Goal: Transaction & Acquisition: Subscribe to service/newsletter

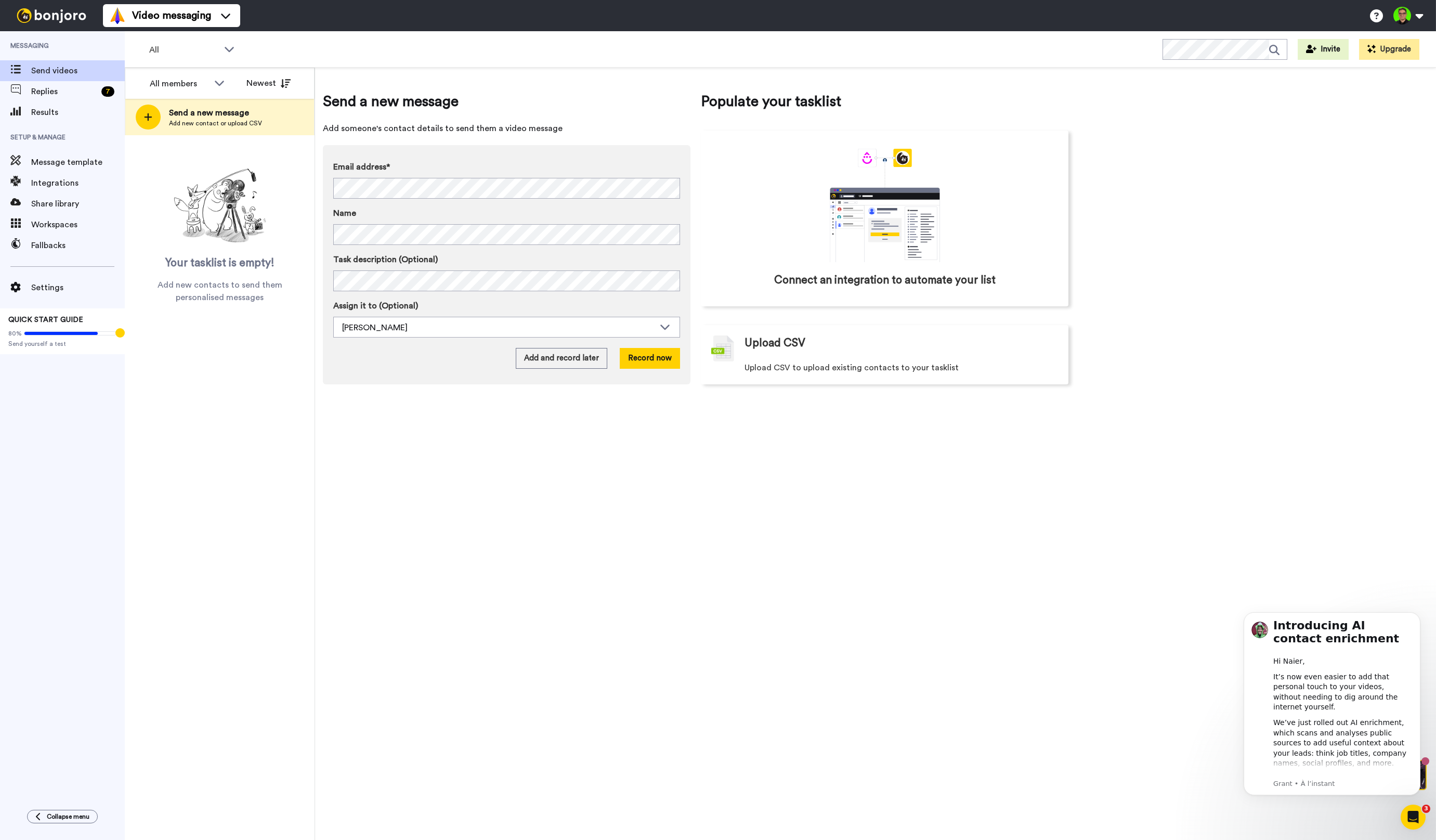
click at [171, 321] on div "All members Newest Send a new message Add new contact or upload CSV Your taskli…" at bounding box center [220, 453] width 190 height 772
click at [1419, 614] on icon "Dismiss notification" at bounding box center [1418, 615] width 6 height 6
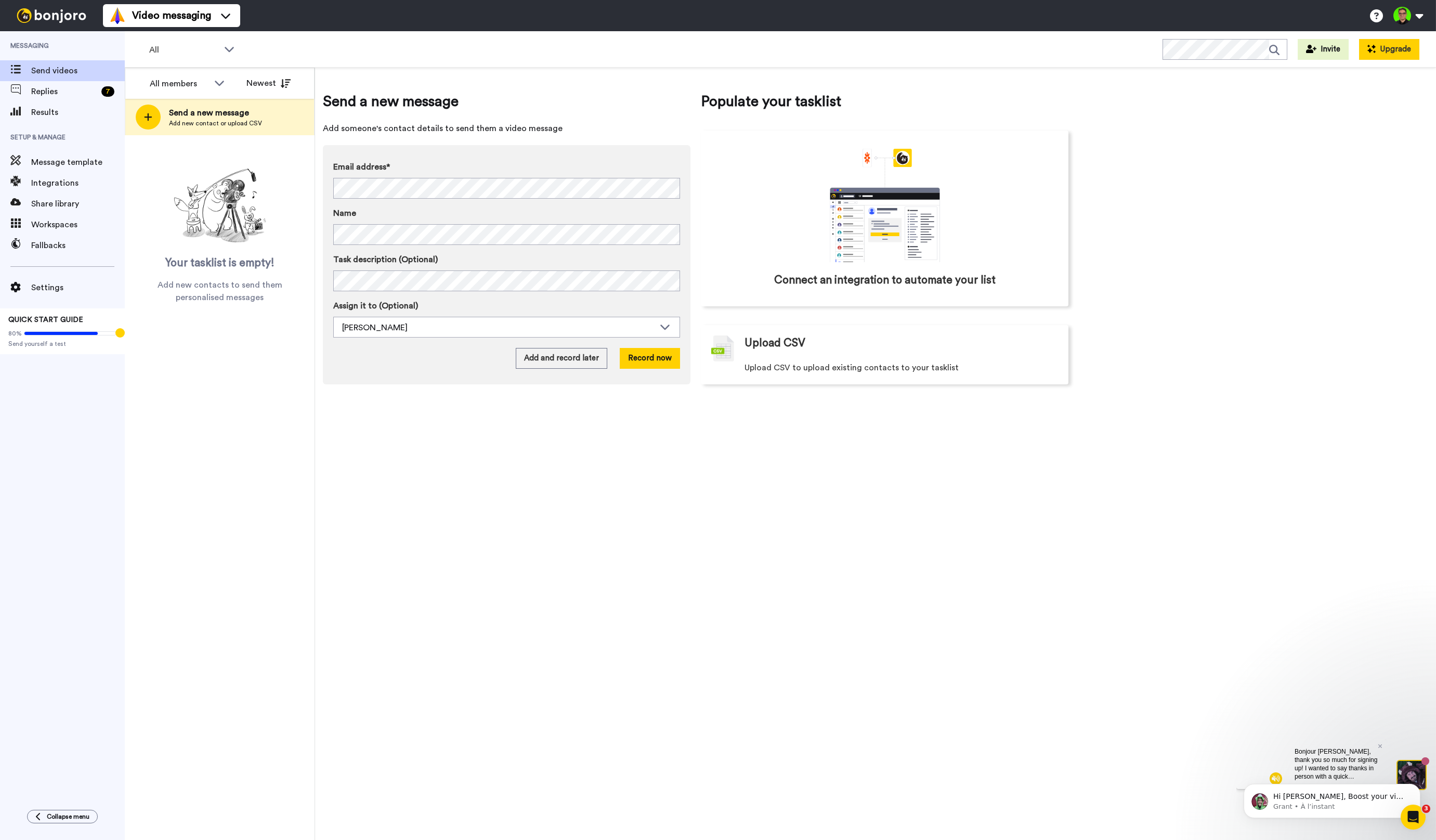
click at [1382, 50] on button "Upgrade" at bounding box center [1389, 50] width 60 height 21
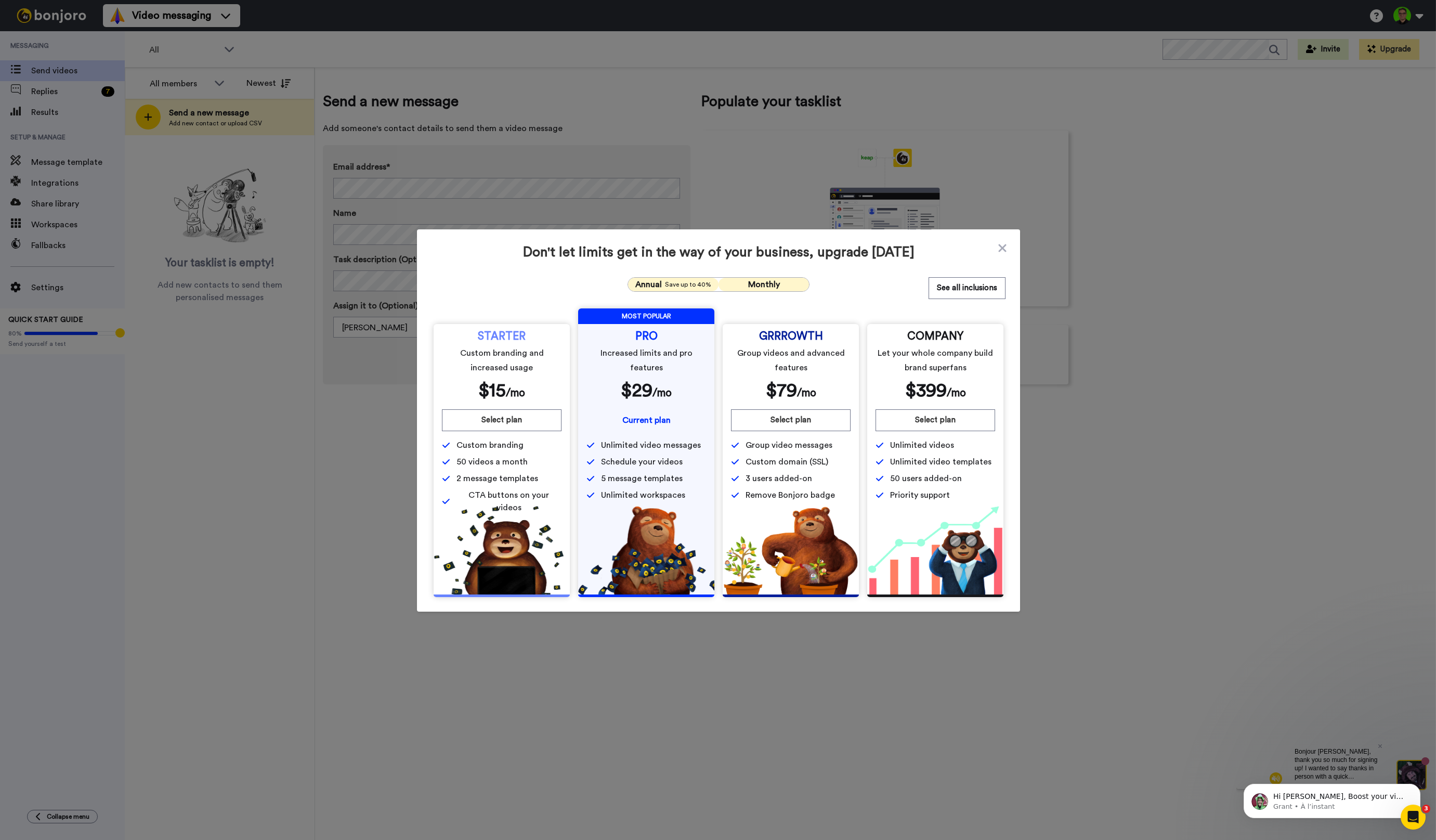
click at [744, 289] on button "Monthly" at bounding box center [764, 285] width 90 height 14
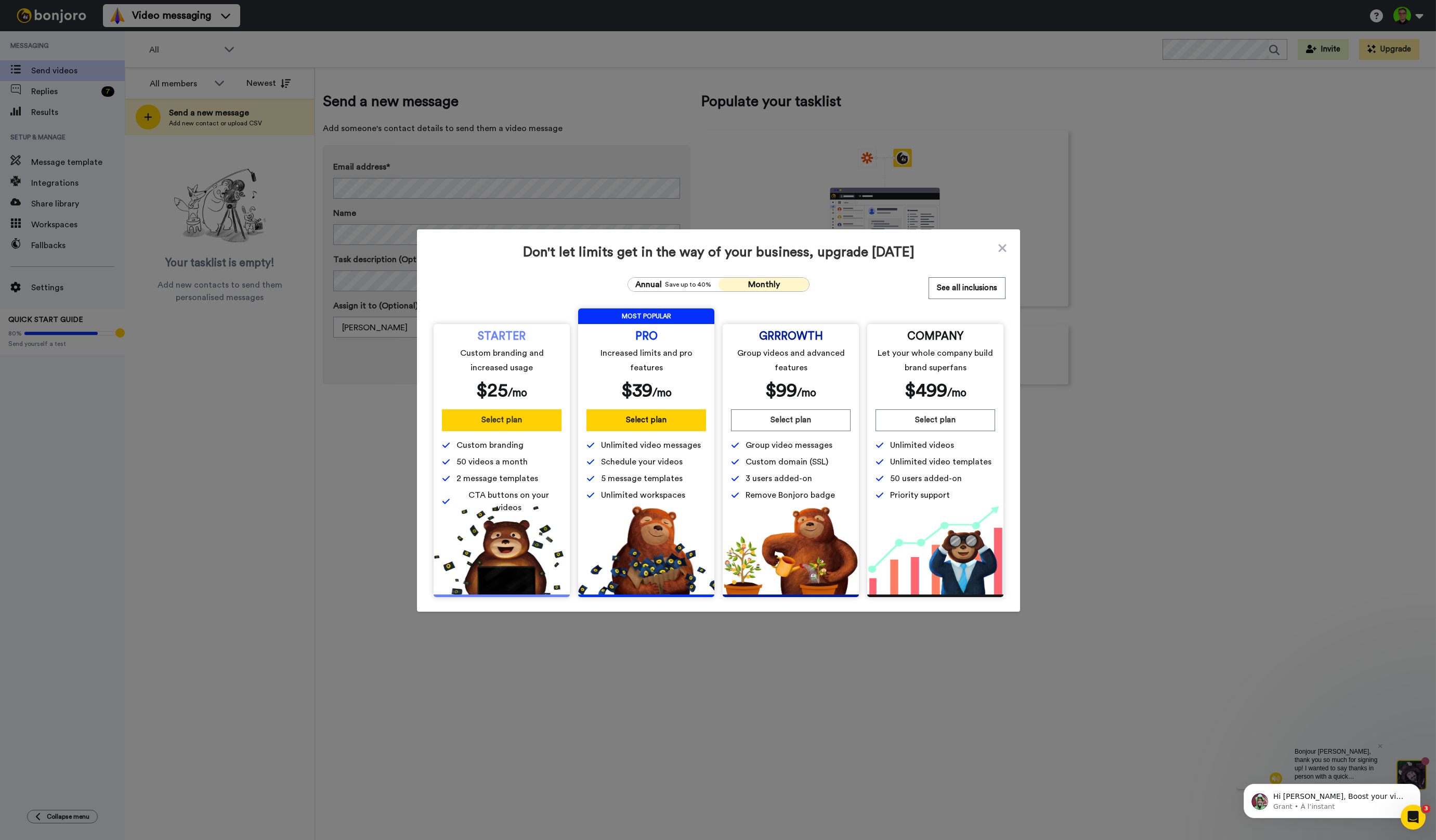
click at [501, 417] on button "Select plan" at bounding box center [502, 420] width 120 height 22
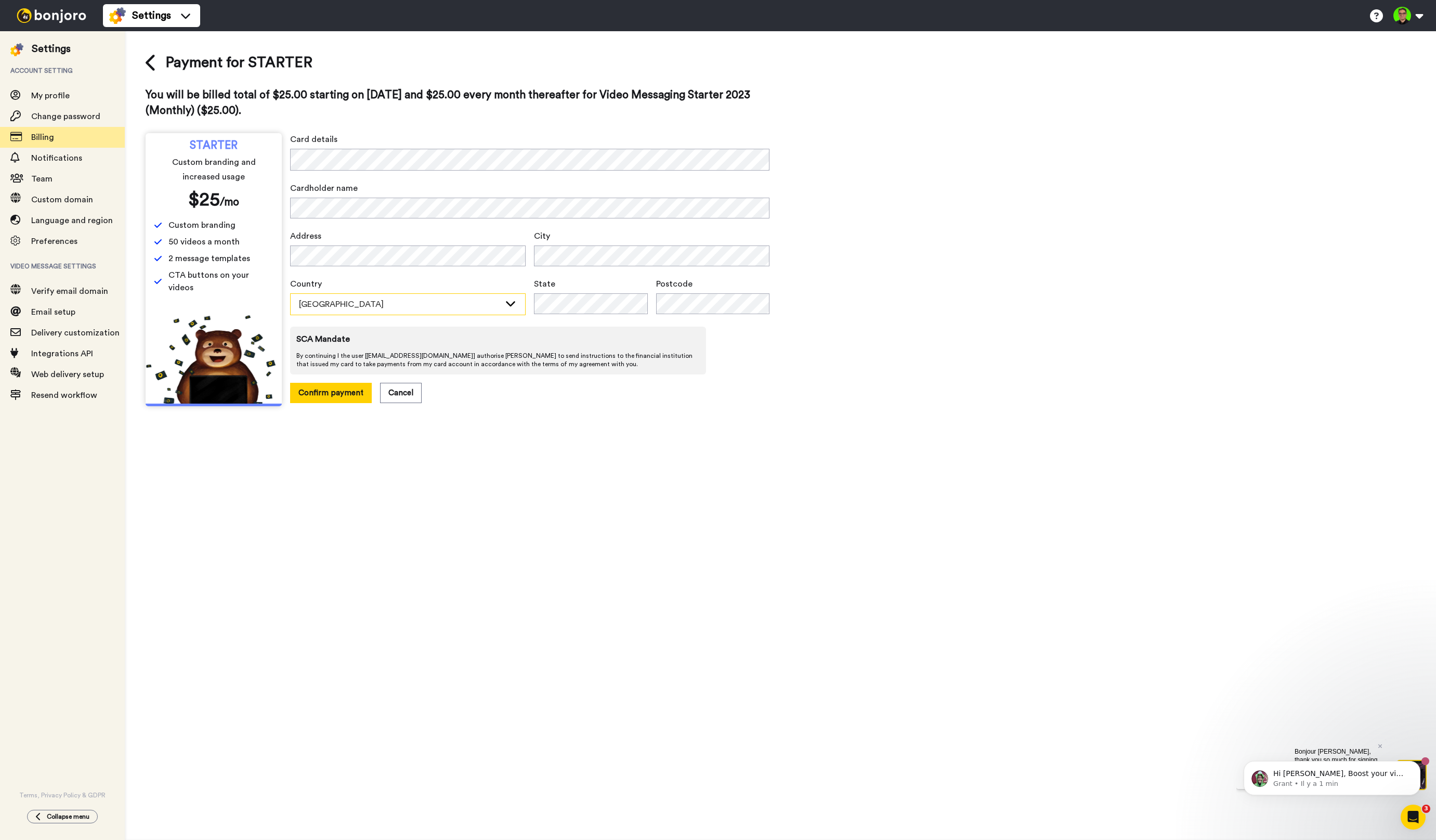
click at [433, 302] on div "Australia" at bounding box center [400, 304] width 202 height 12
click at [339, 394] on li "France" at bounding box center [407, 400] width 235 height 17
click at [557, 354] on span "By continuing I the user [ naier@croissanceconsulting.com ] authorise Bonjoro t…" at bounding box center [498, 360] width 404 height 17
click at [335, 396] on button "Confirm payment" at bounding box center [331, 393] width 82 height 20
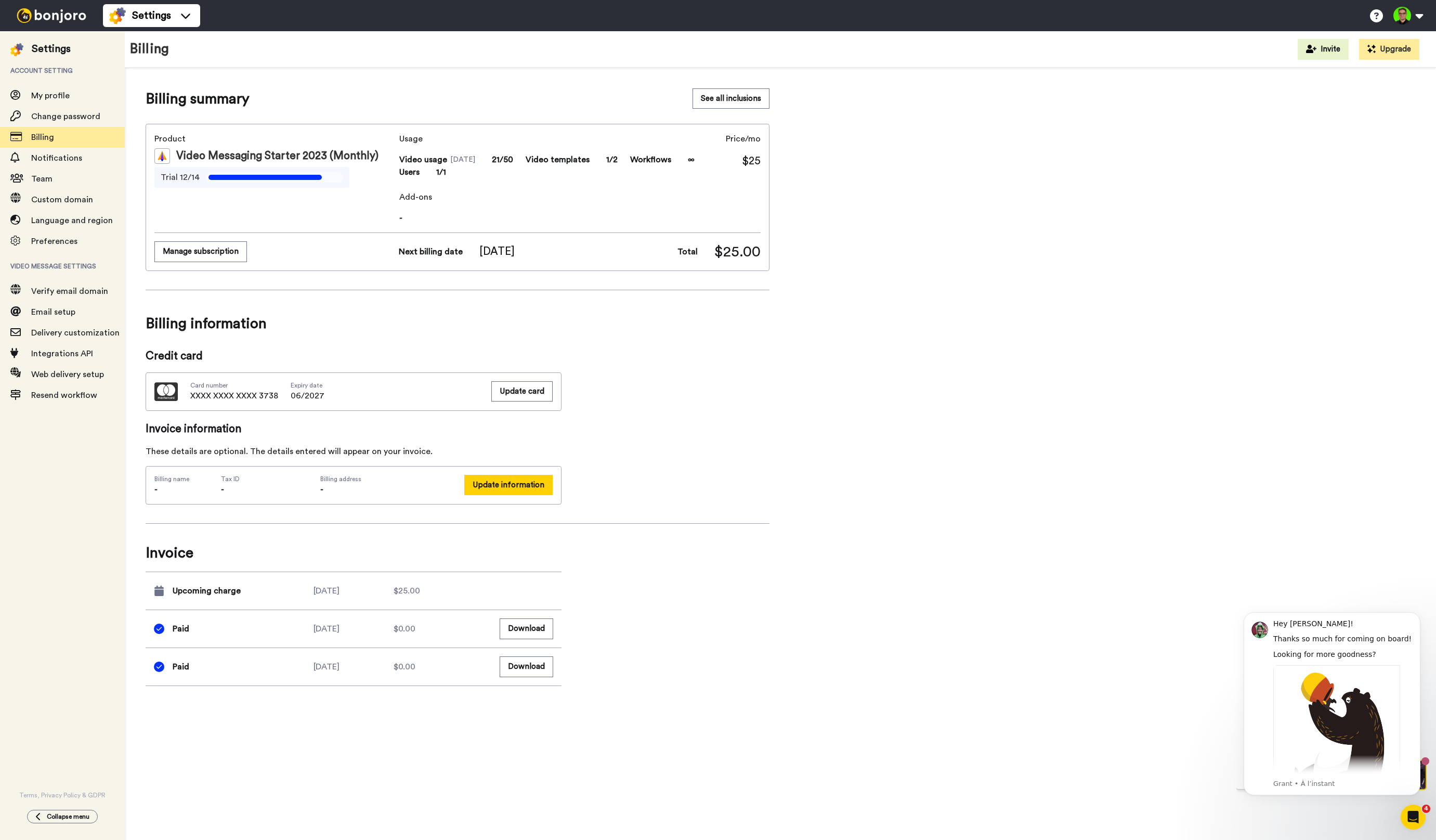
click at [498, 492] on button "Update information" at bounding box center [509, 485] width 89 height 20
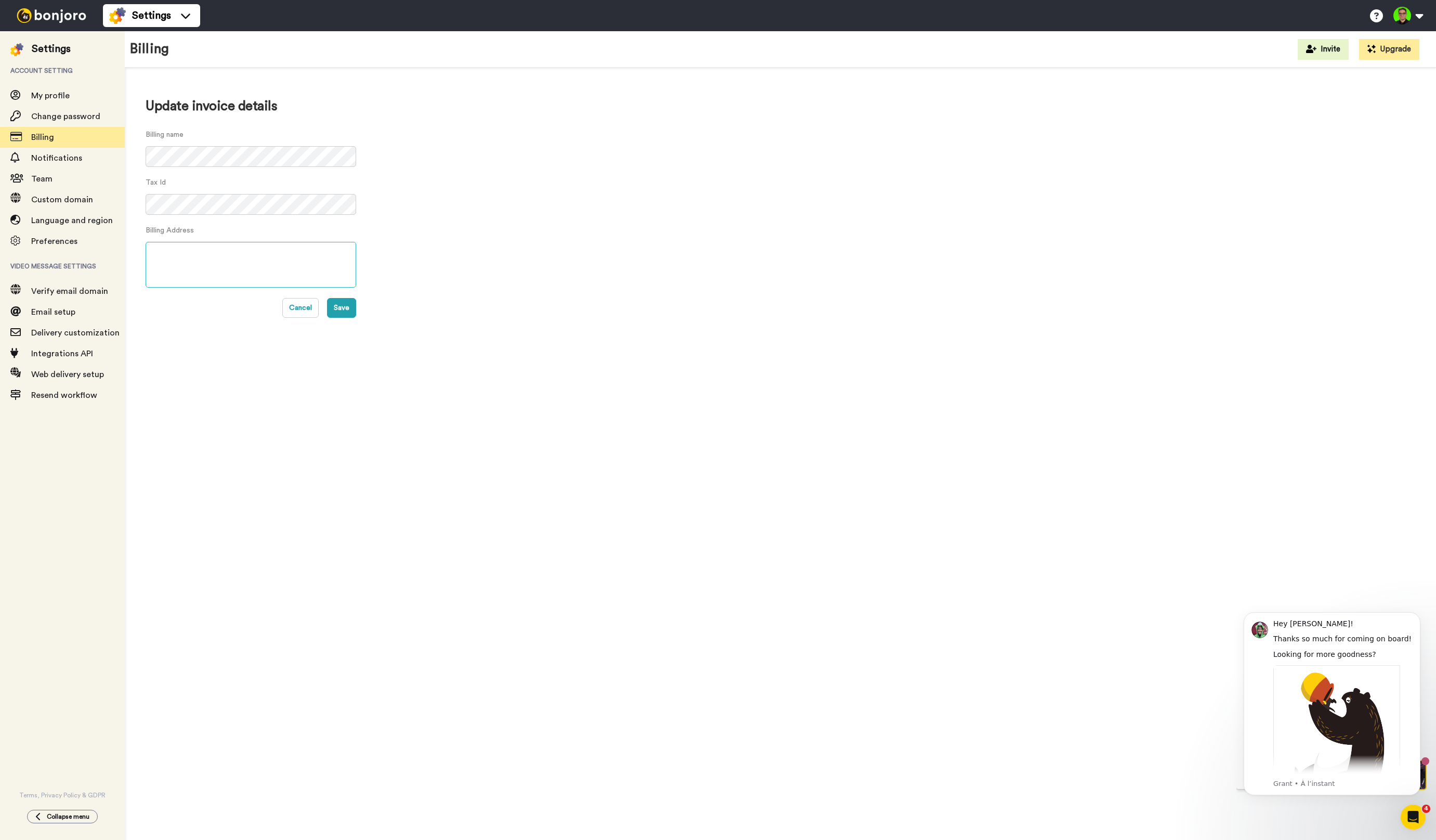
click at [181, 255] on textarea at bounding box center [251, 264] width 210 height 46
paste textarea "110 Rue Jules Guesde, 94490 Ormesson-sur-Marne"
drag, startPoint x: 217, startPoint y: 249, endPoint x: 247, endPoint y: 291, distance: 51.6
click at [217, 249] on textarea "110 Rue Jules Guesde, 94490 Ormesson-sur-Marne" at bounding box center [251, 264] width 210 height 46
click at [271, 267] on textarea "110 Rue Jules Guesde 94490 Ormesson-sur-Marne" at bounding box center [251, 264] width 210 height 46
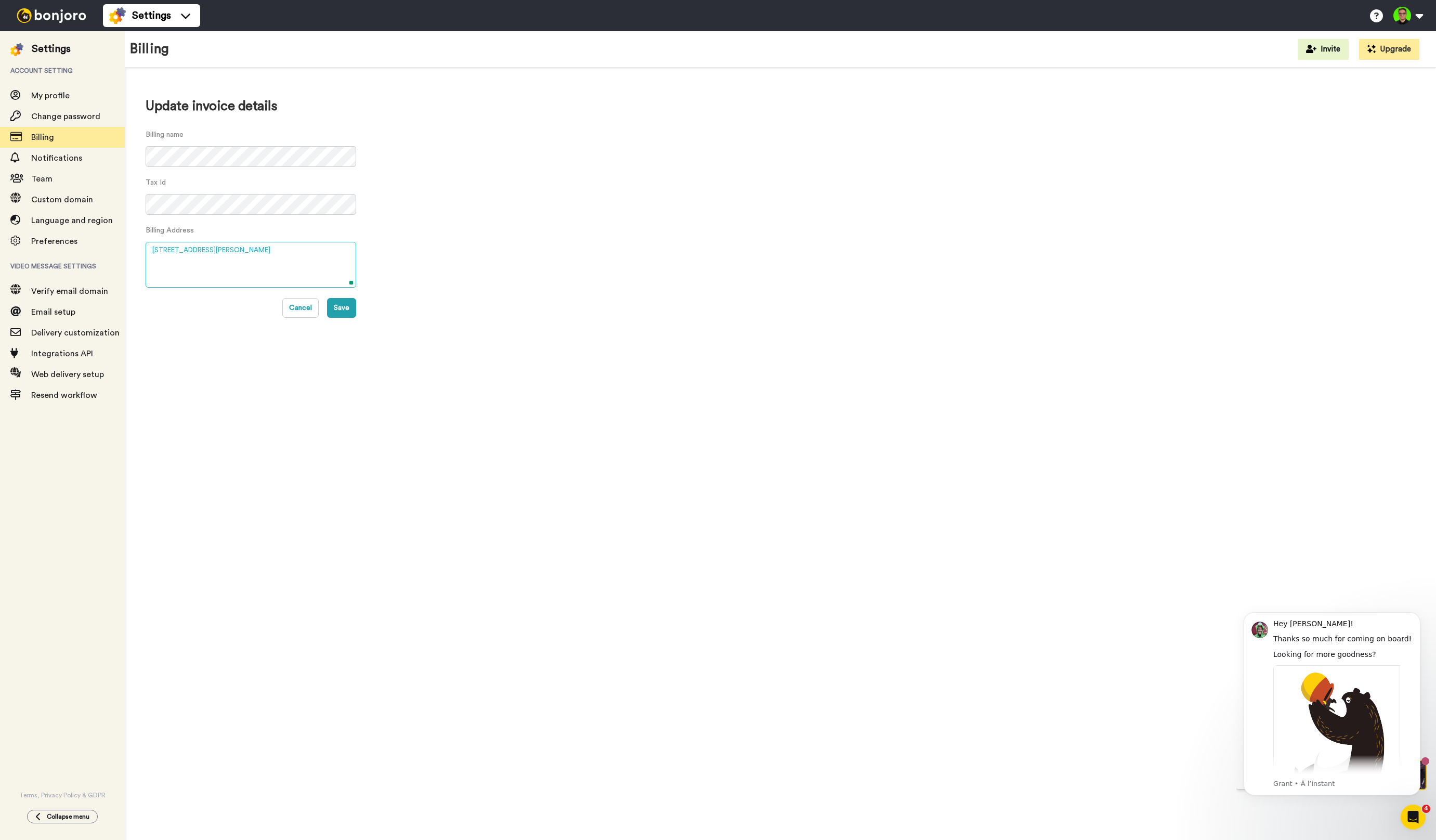
click at [271, 266] on textarea "110 Rue Jules Guesde 94490 Ormesson-sur-Marne" at bounding box center [251, 264] width 210 height 46
click at [221, 268] on textarea "110 Rue Jules Guesde 94490 Ormesson-sur-Marne" at bounding box center [251, 264] width 210 height 46
type textarea "[STREET_ADDRESS][PERSON_NAME]"
click at [515, 358] on div "Update invoice details Billing name Tax Id Billing Address 110 Rue Jules Guesde…" at bounding box center [781, 457] width 1312 height 778
click at [347, 305] on button "Save" at bounding box center [342, 308] width 30 height 20
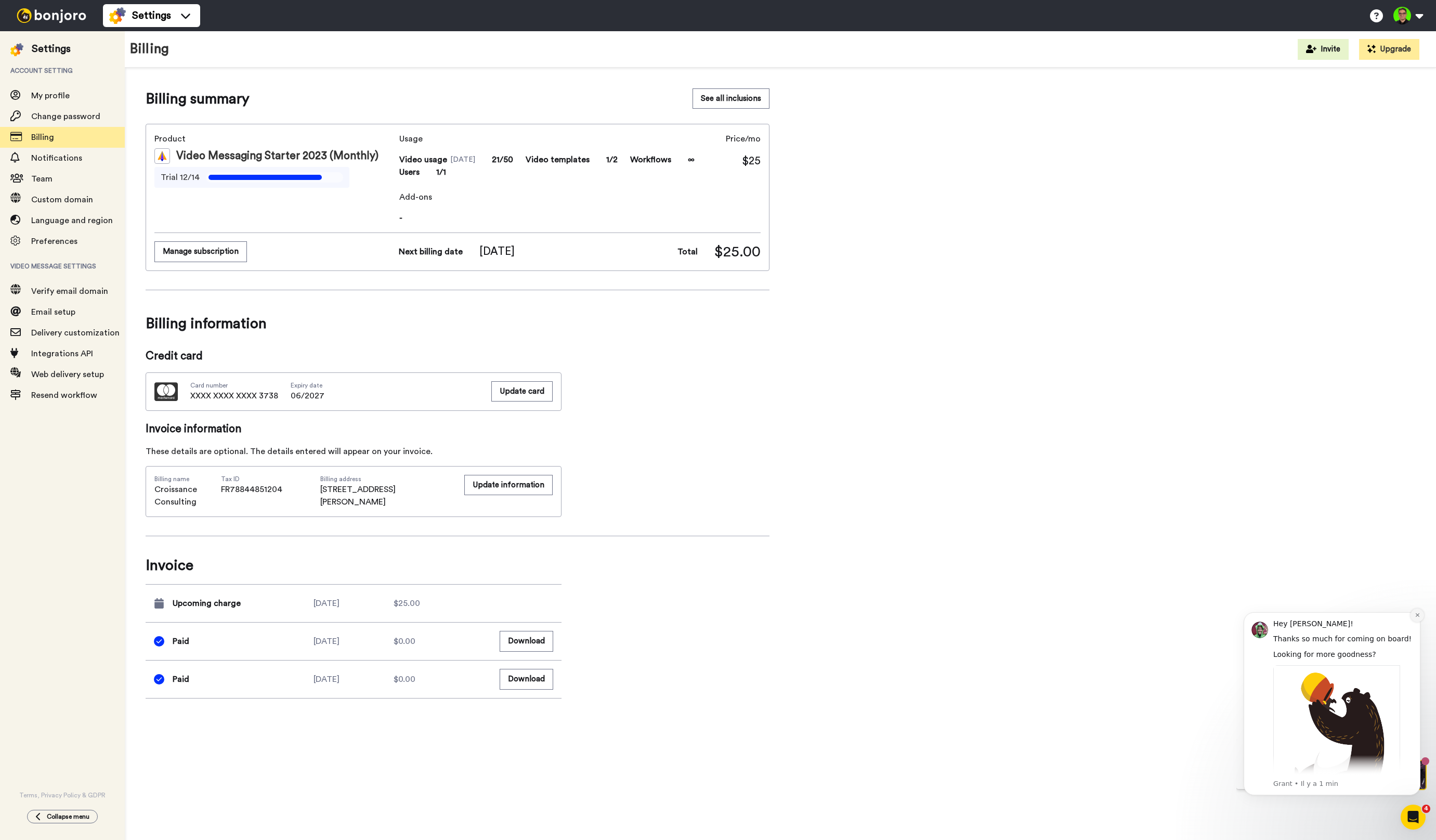
click at [1419, 615] on icon "Dismiss notification" at bounding box center [1418, 615] width 6 height 6
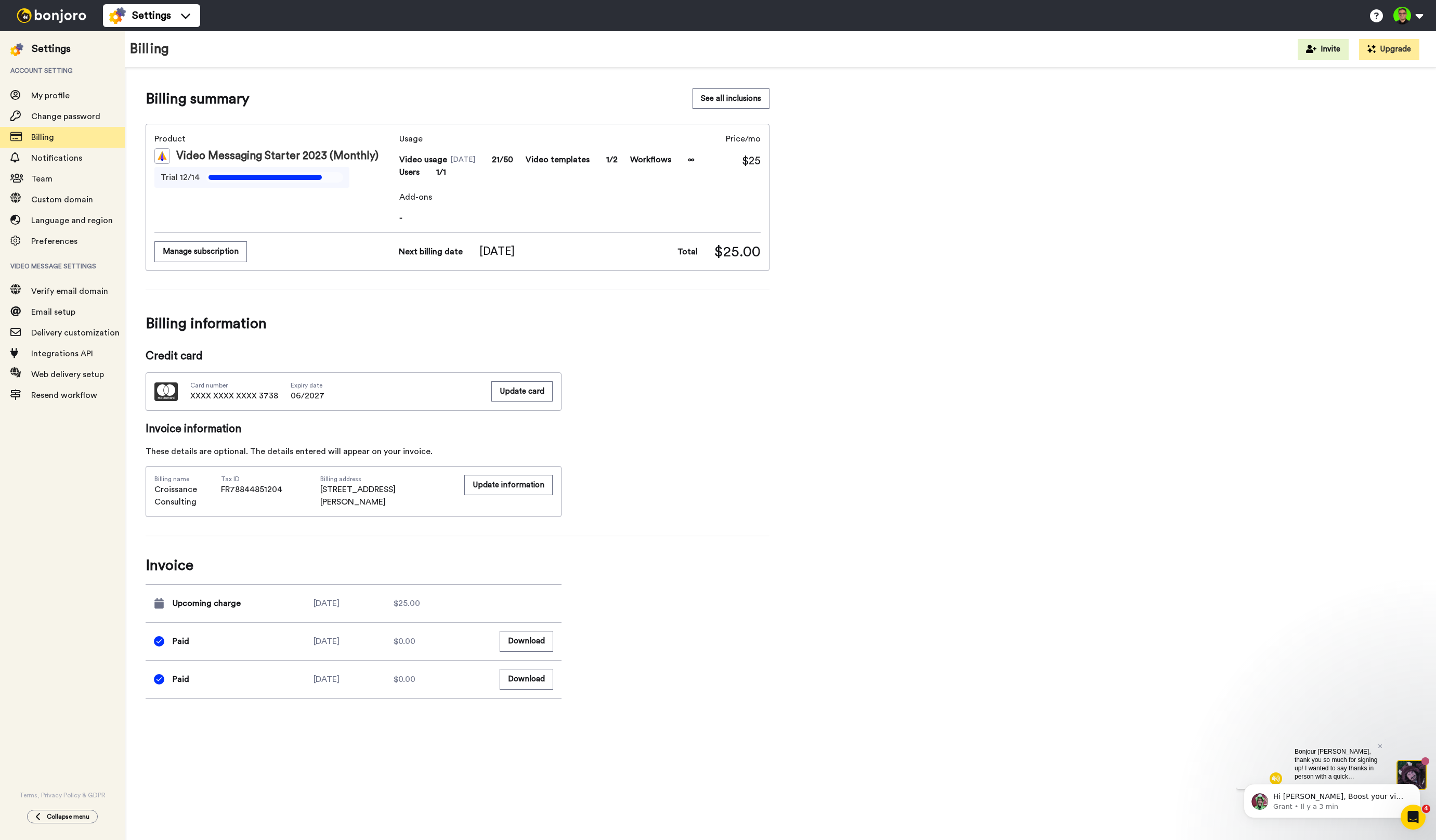
click at [1384, 744] on div "Bonjour Naier, thank you so much for signing up! I wanted to say thanks in pers…" at bounding box center [1336, 763] width 100 height 50
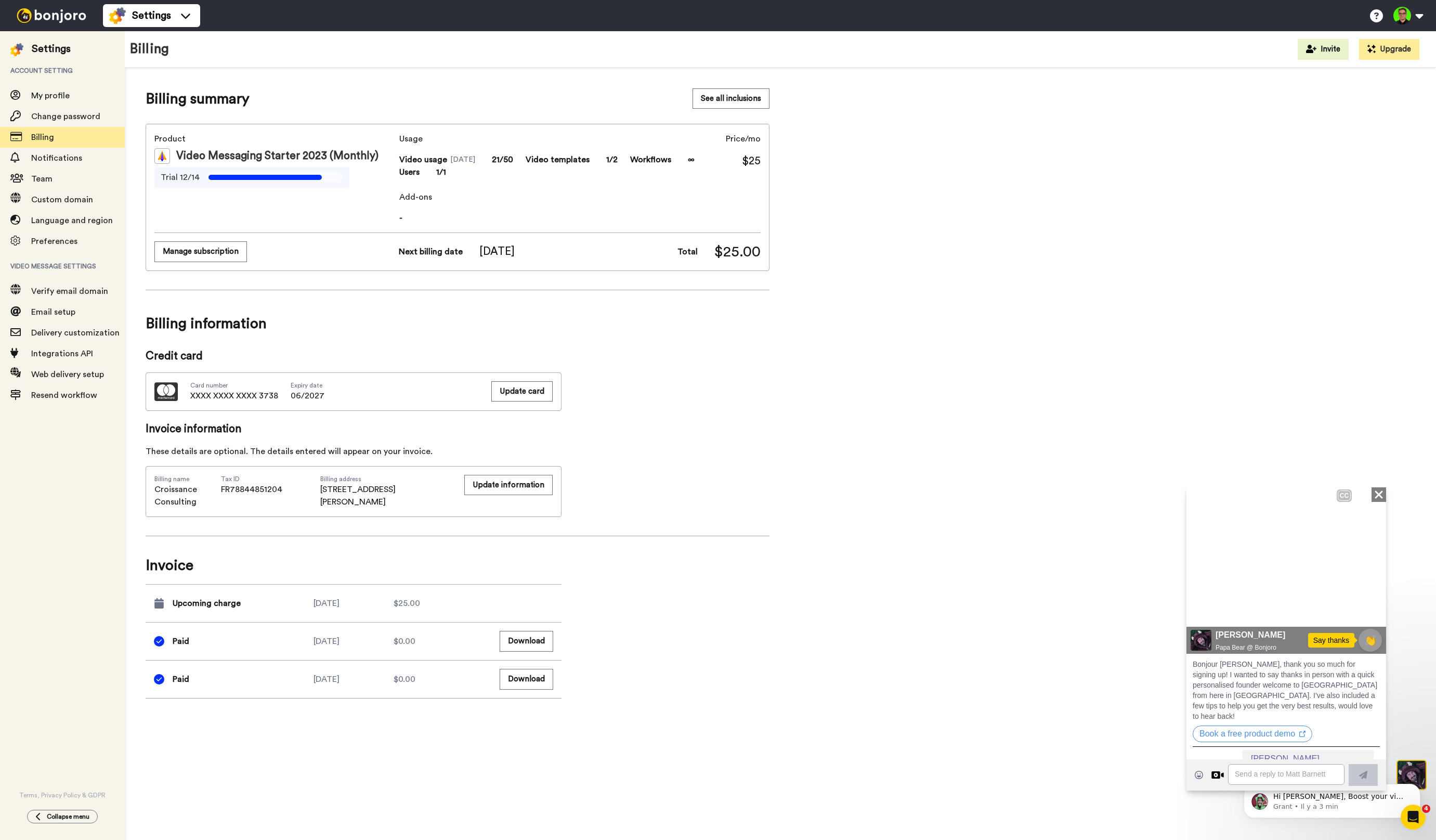
click at [1375, 494] on icon at bounding box center [1379, 493] width 8 height 8
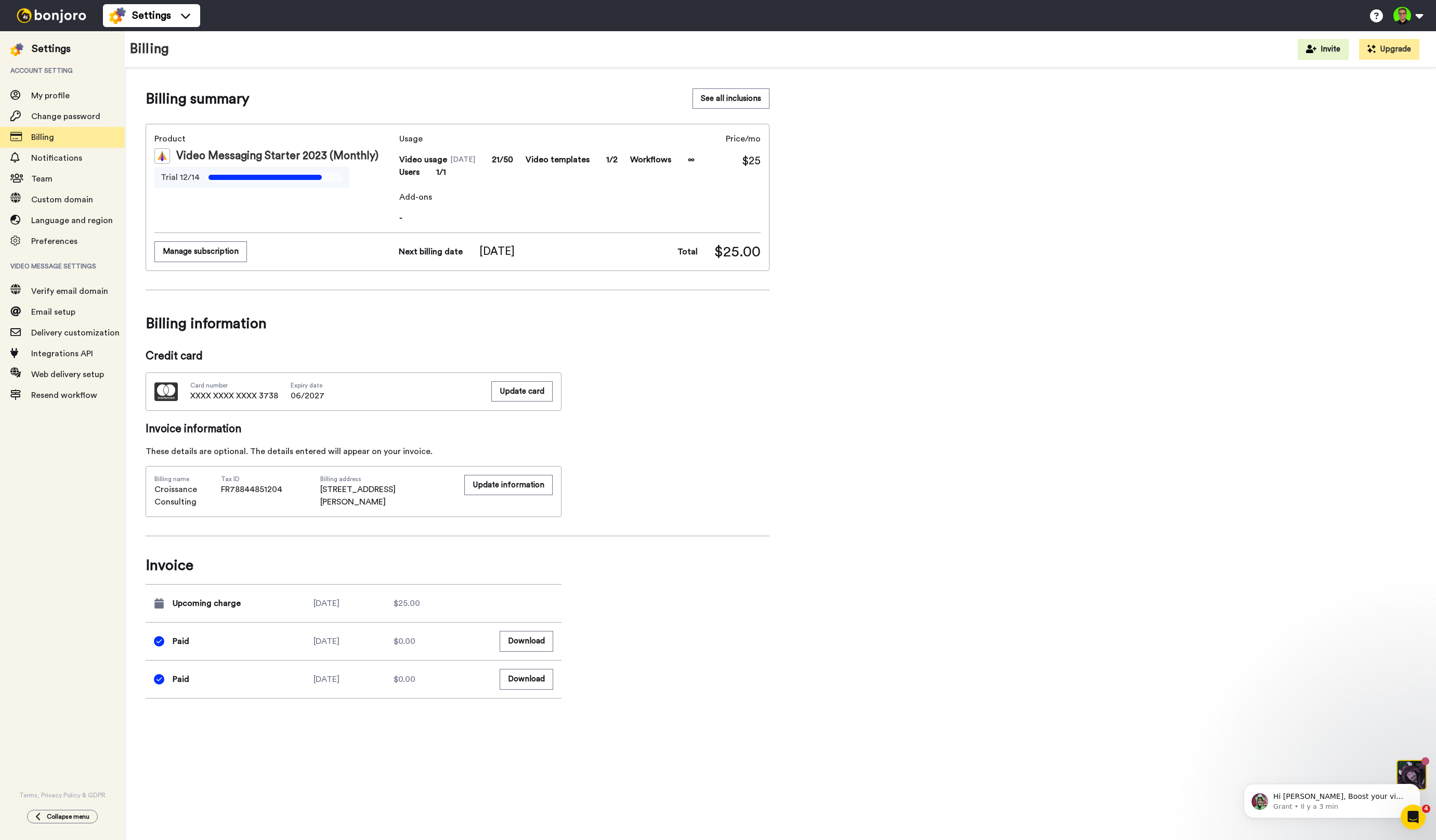
click at [647, 581] on div "Billing summary See all inclusions Product Video Messaging Starter 2023 (Monthl…" at bounding box center [458, 394] width 624 height 610
click at [1419, 761] on icon "Dismiss notification" at bounding box center [1418, 764] width 6 height 6
